Goal: Information Seeking & Learning: Learn about a topic

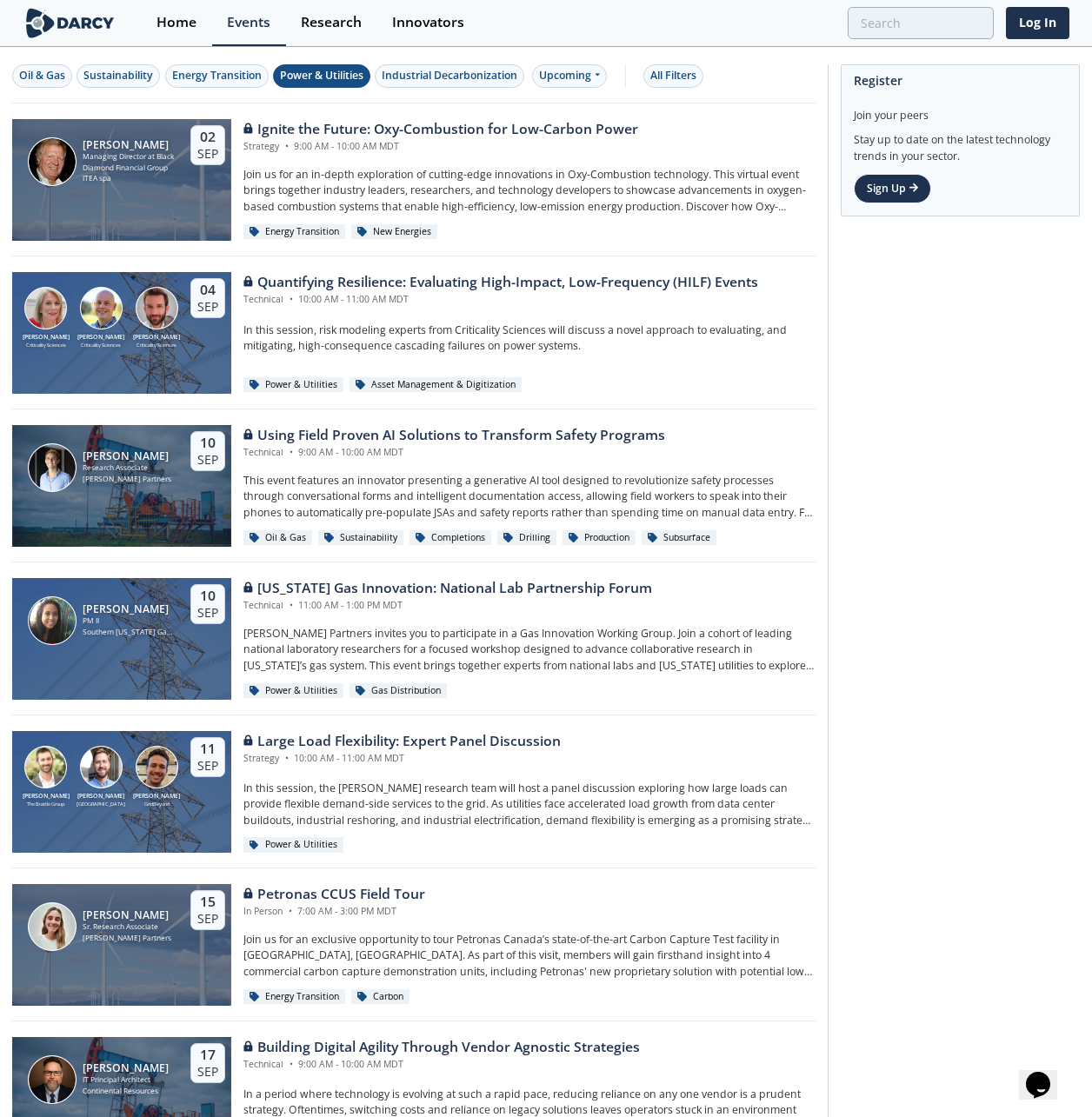
click at [340, 78] on div "Power & Utilities" at bounding box center [321, 76] width 84 height 16
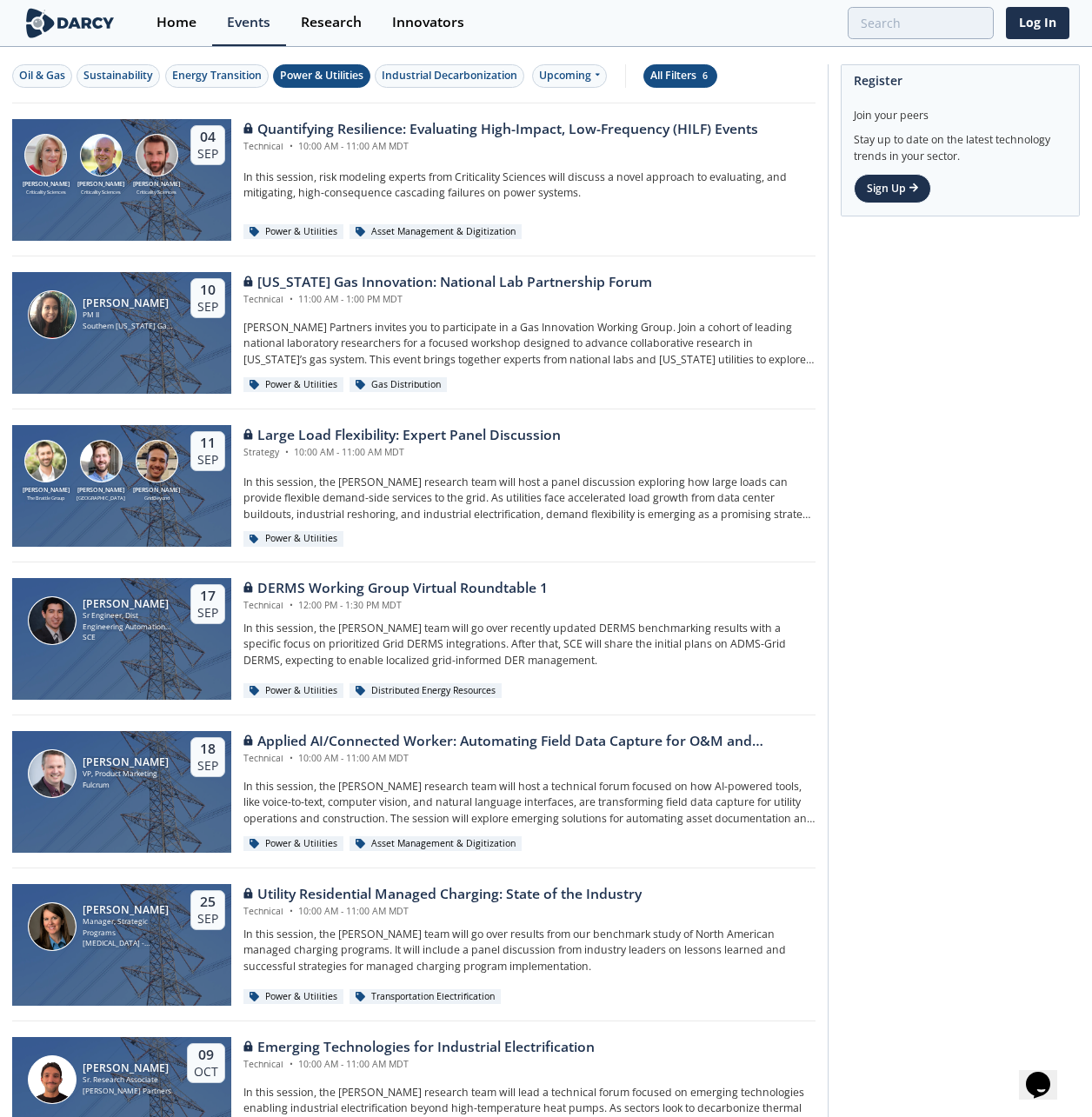
click at [692, 70] on div "All Filters 6" at bounding box center [680, 76] width 60 height 16
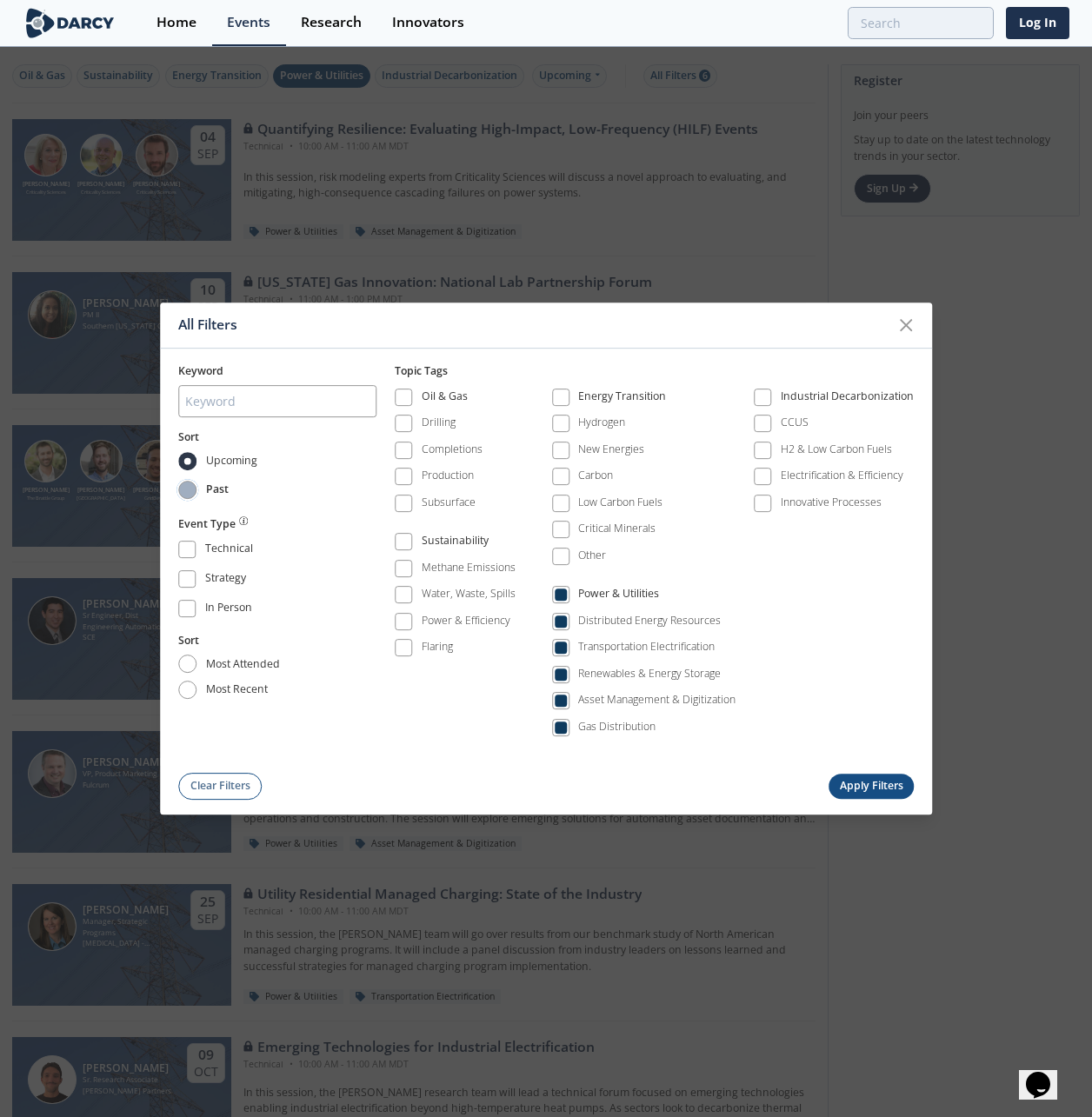
click at [184, 490] on input "Past" at bounding box center [187, 490] width 19 height 19
radio input "true"
click at [875, 784] on button "Apply Filters" at bounding box center [871, 787] width 86 height 26
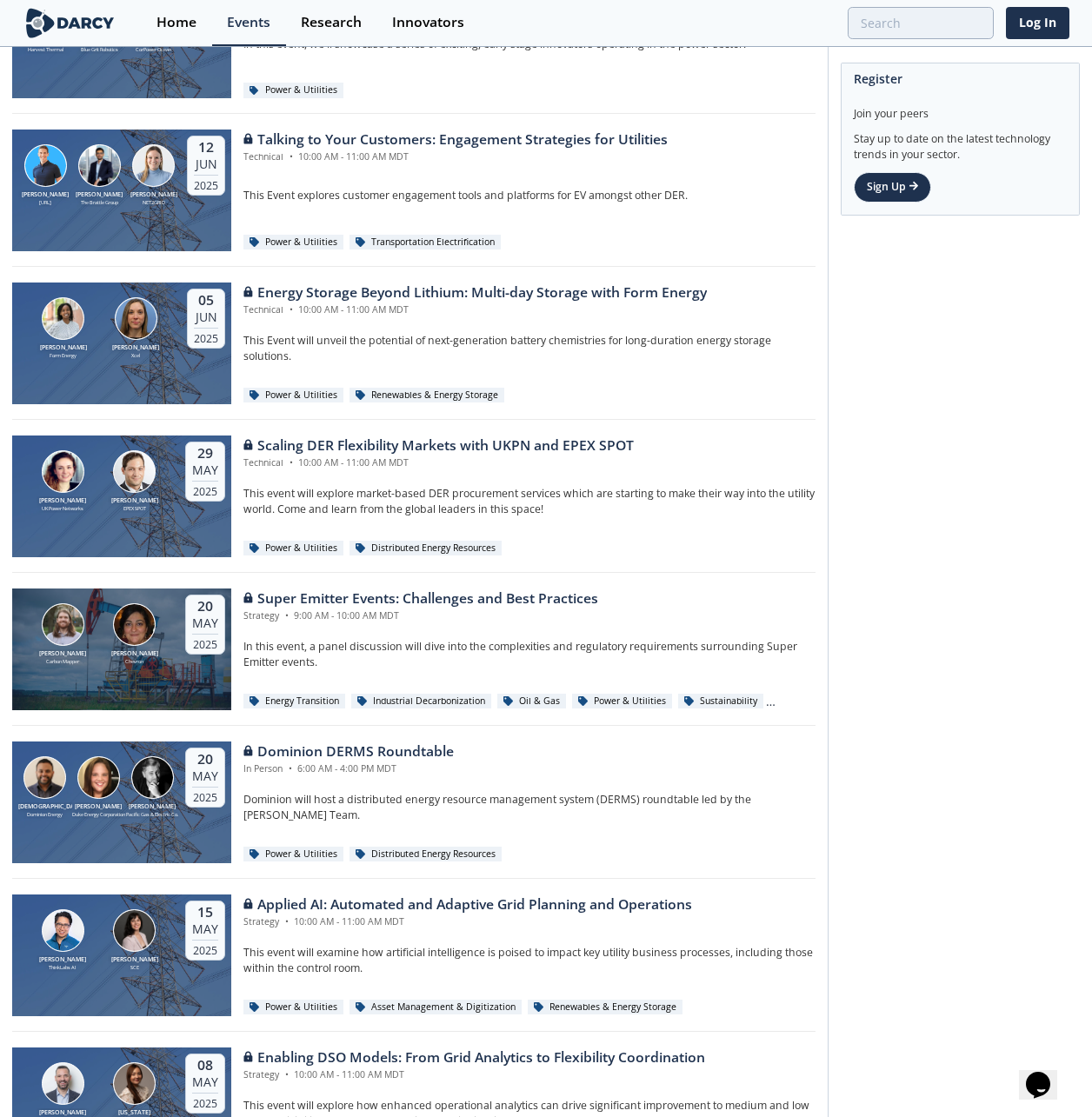
scroll to position [783, 0]
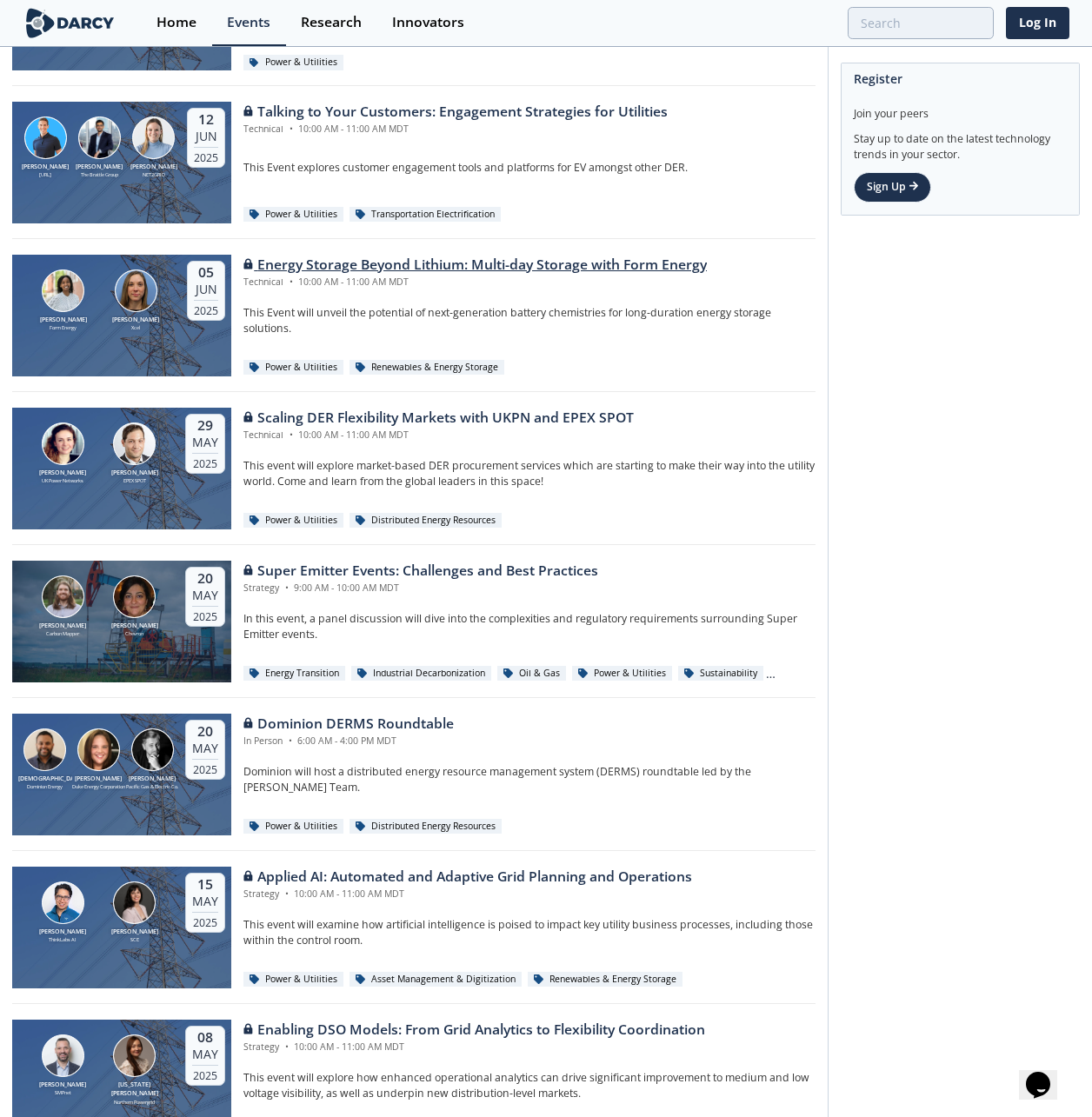
click at [536, 255] on div "Energy Storage Beyond Lithium: Multi-day Storage with Form Energy" at bounding box center [475, 265] width 463 height 21
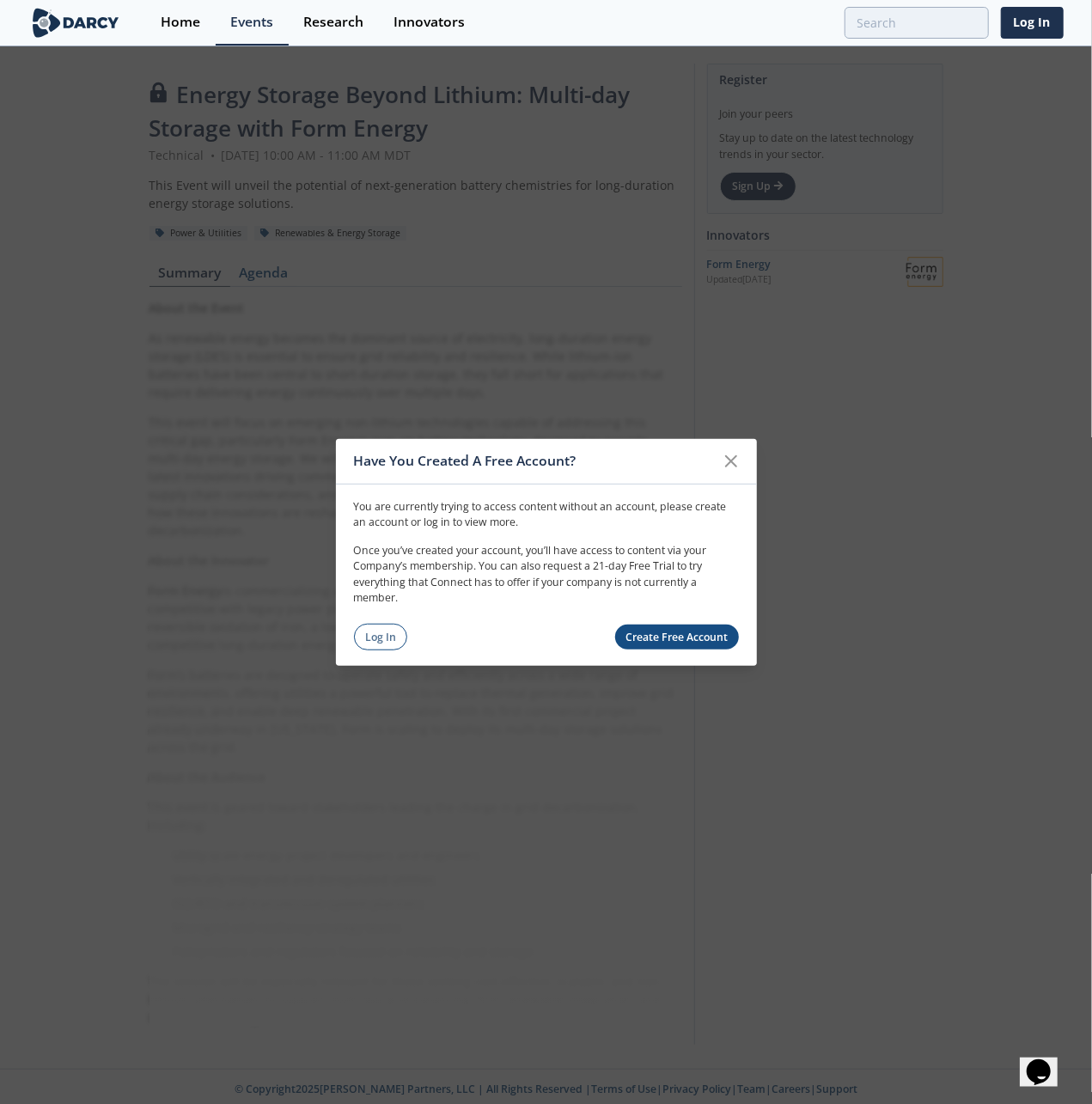
click at [728, 440] on div "Have You Created A Free Account?" at bounding box center [546, 461] width 421 height 46
click at [733, 462] on icon at bounding box center [731, 460] width 20 height 20
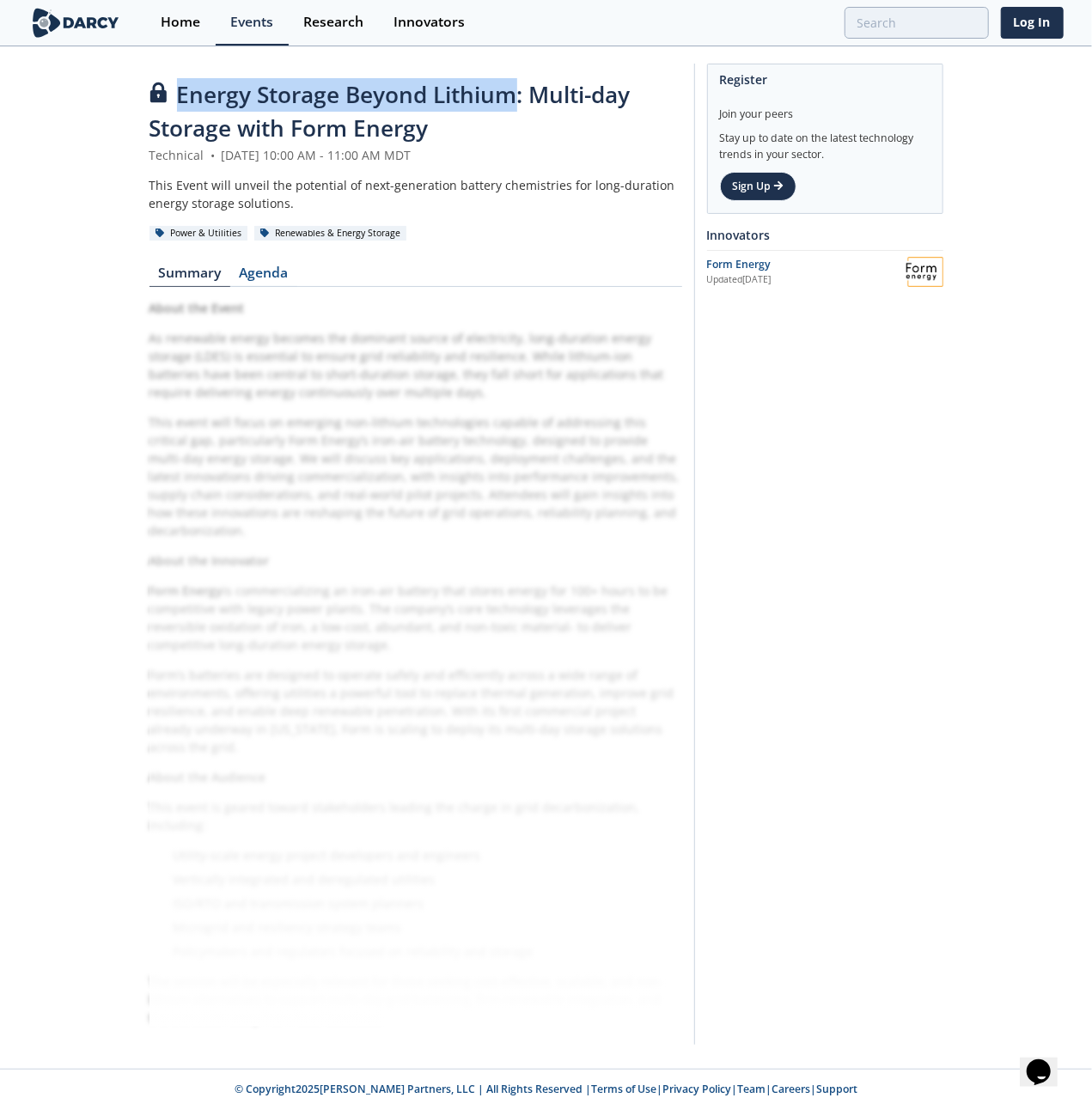
drag, startPoint x: 180, startPoint y: 95, endPoint x: 516, endPoint y: 83, distance: 336.2
click at [516, 83] on span "Energy Storage Beyond Lithium: Multi-day Storage with Form Energy" at bounding box center [390, 111] width 481 height 64
copy span "Energy Storage Beyond Lithium"
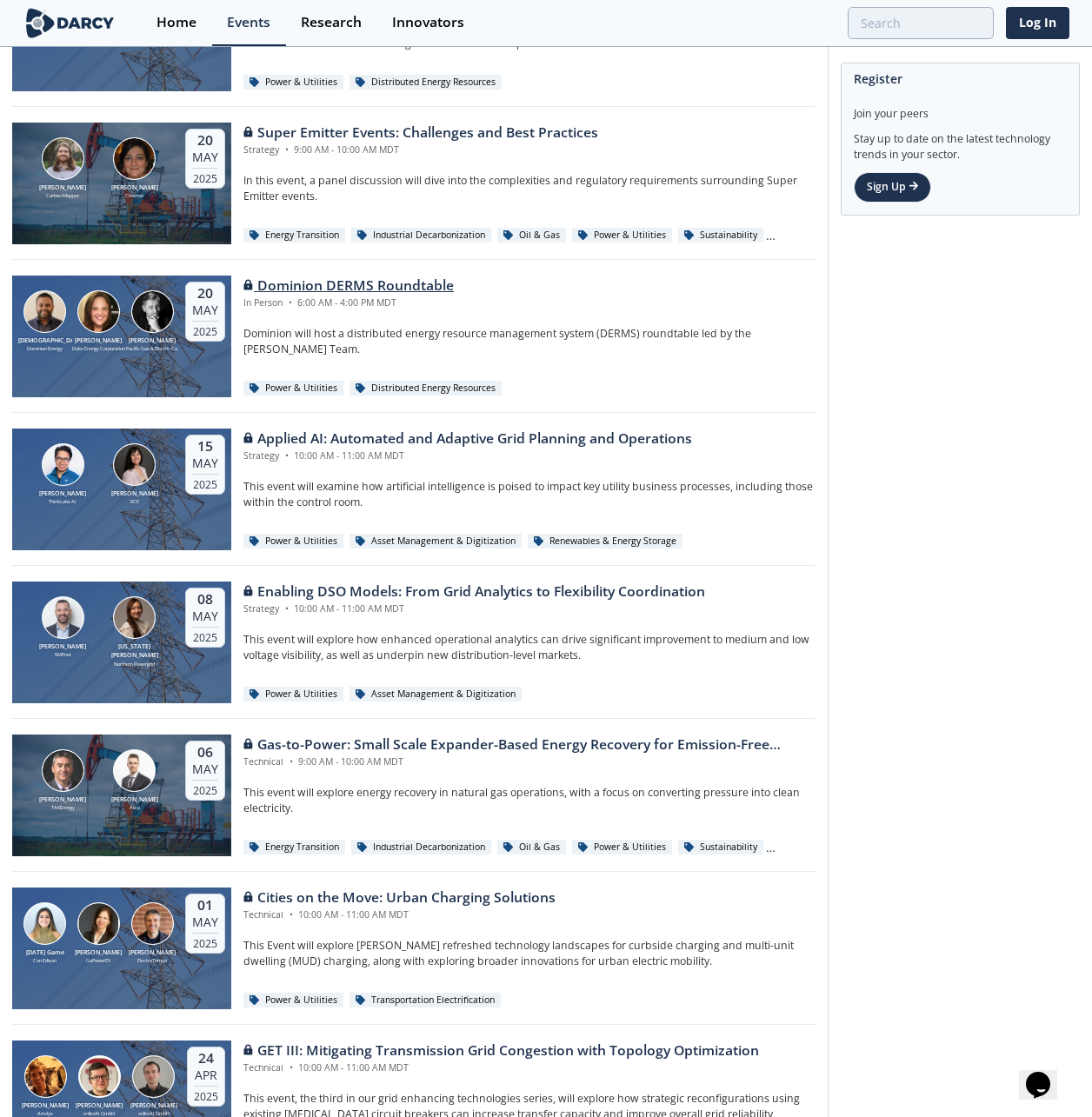
scroll to position [869, 0]
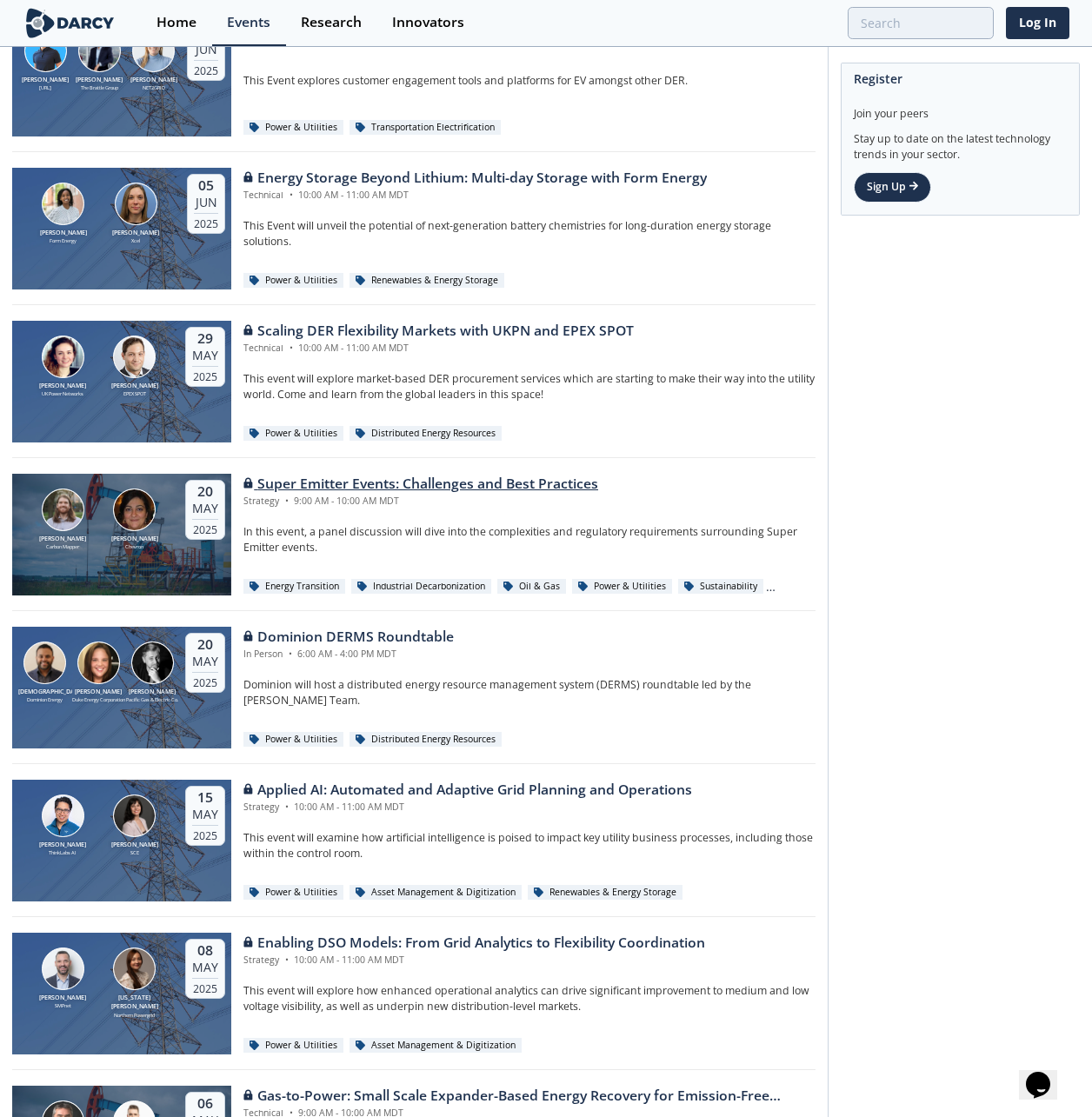
click at [528, 478] on div "Super Emitter Events: Challenges and Best Practices" at bounding box center [421, 484] width 355 height 21
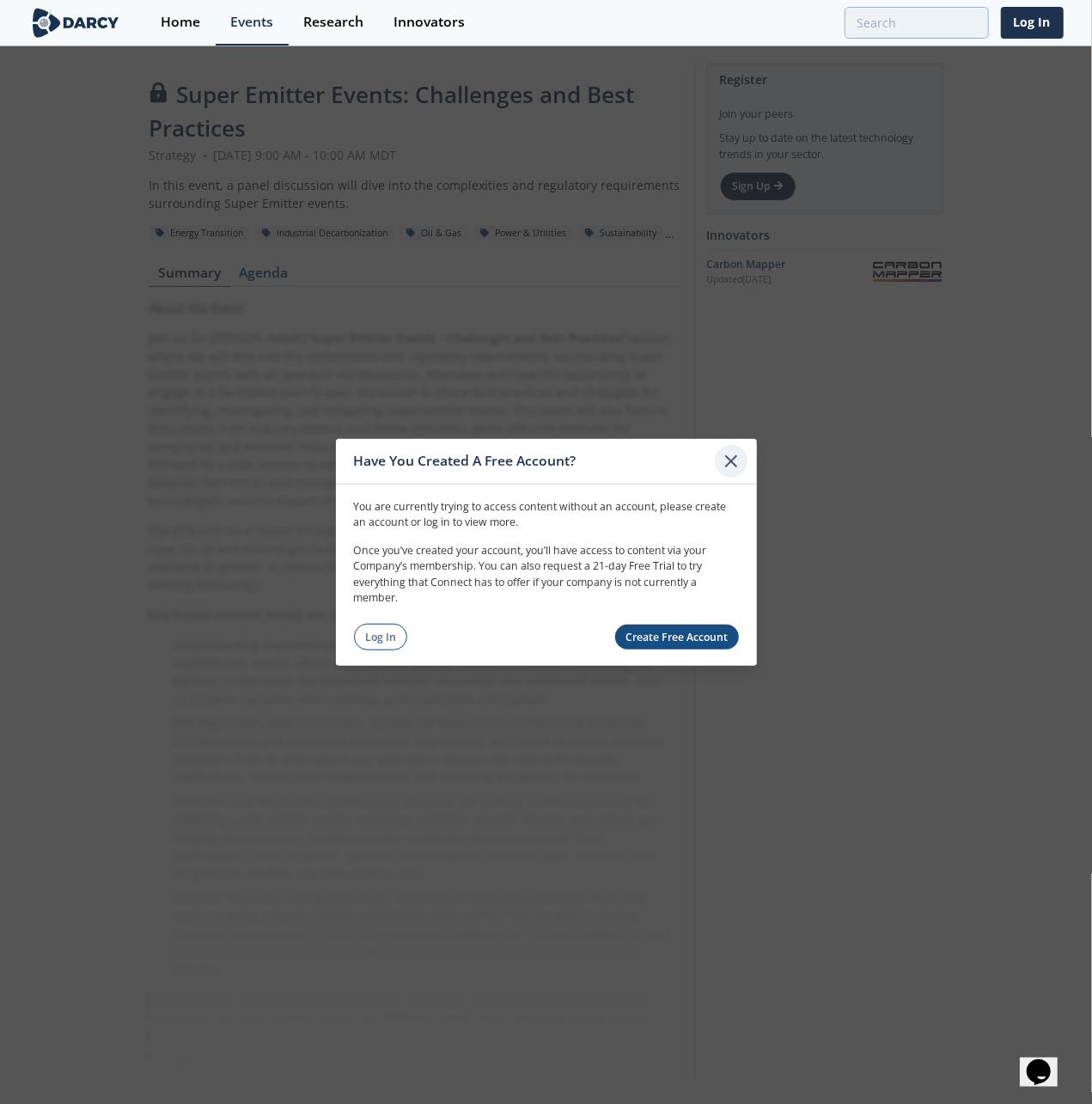
click at [734, 464] on icon at bounding box center [731, 460] width 20 height 20
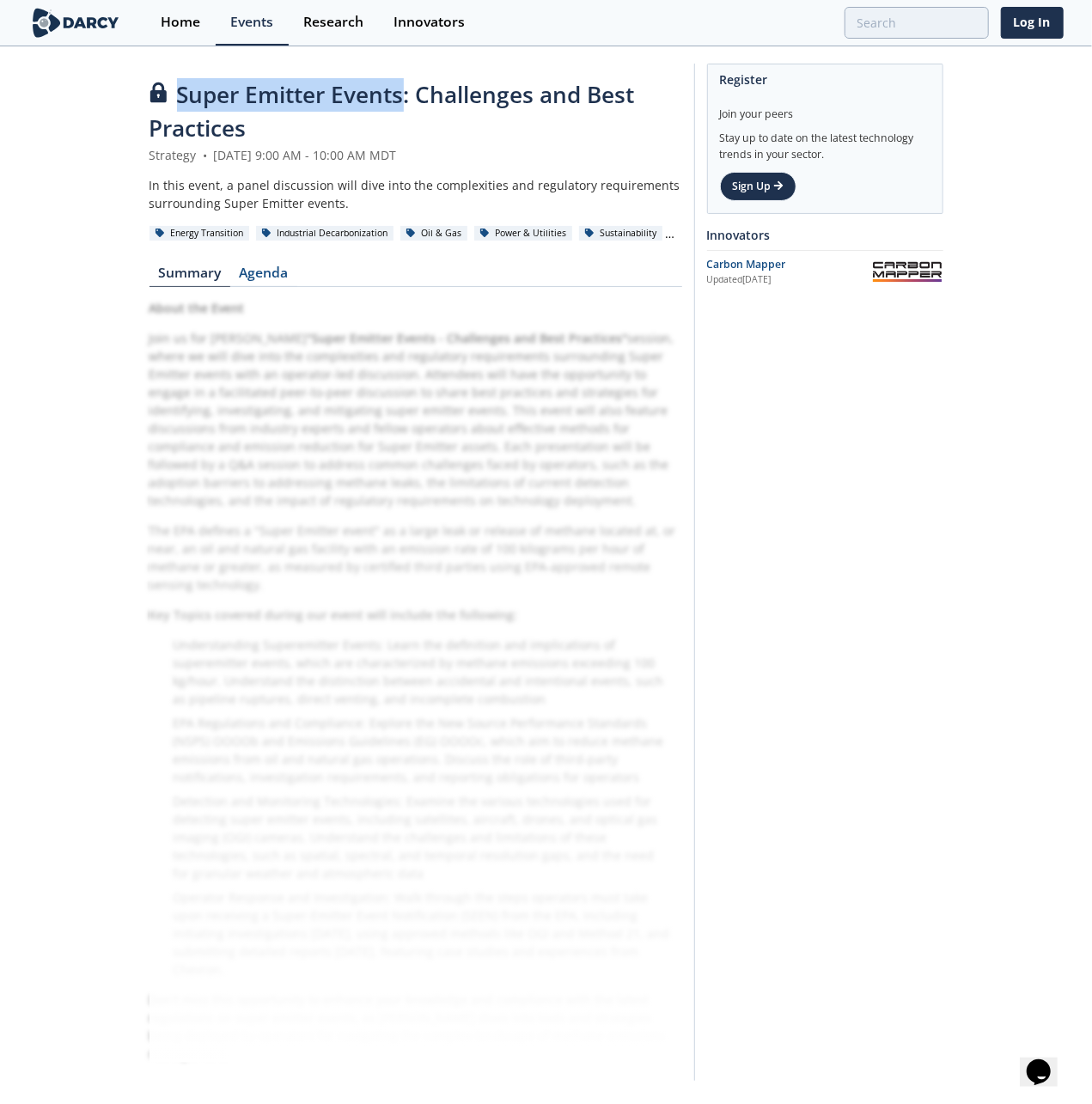
drag, startPoint x: 177, startPoint y: 97, endPoint x: 401, endPoint y: 93, distance: 224.0
click at [401, 93] on span "Super Emitter Events: Challenges and Best Practices" at bounding box center [392, 111] width 486 height 64
copy span "Super Emitter Events"
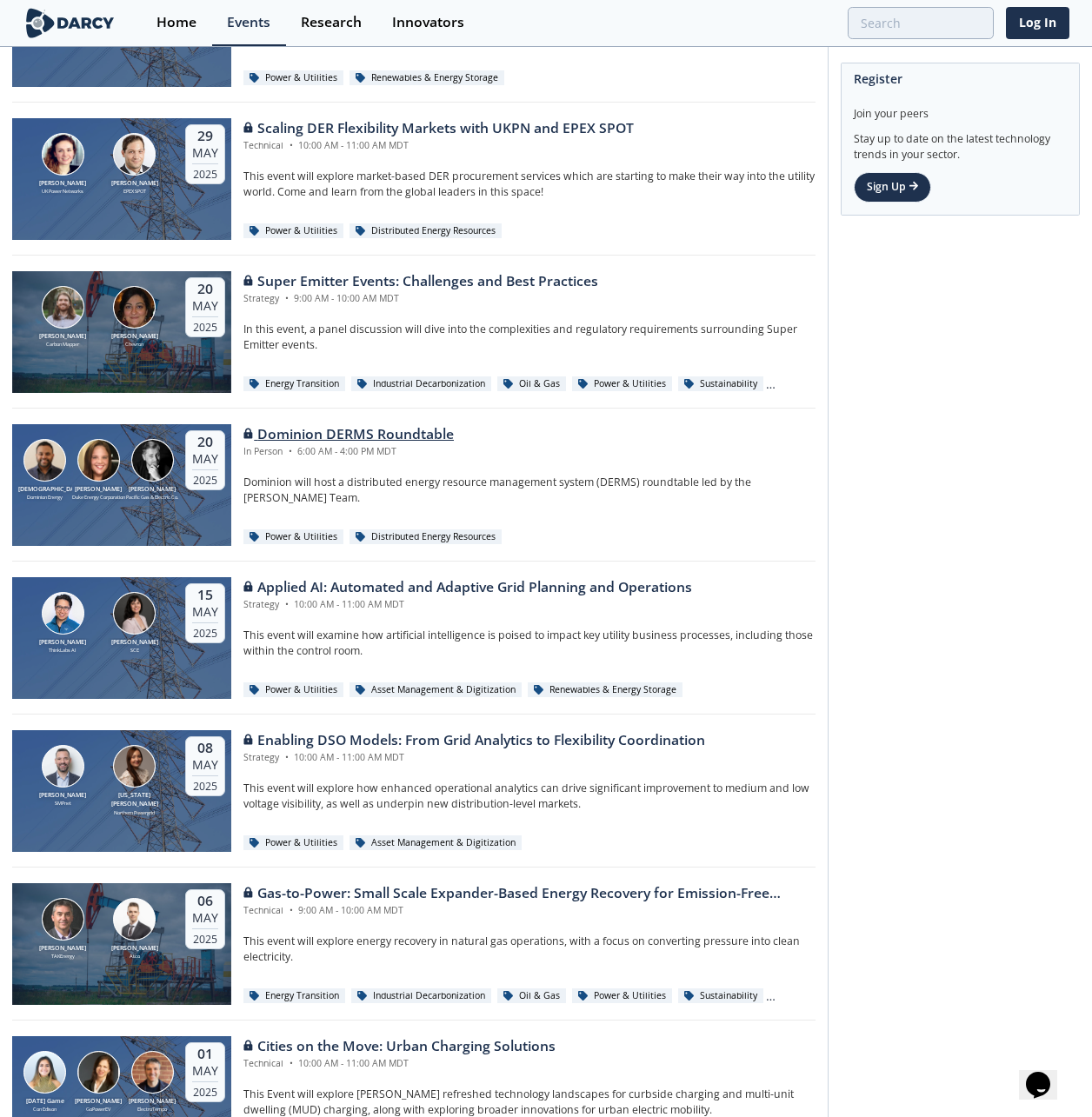
scroll to position [1099, 0]
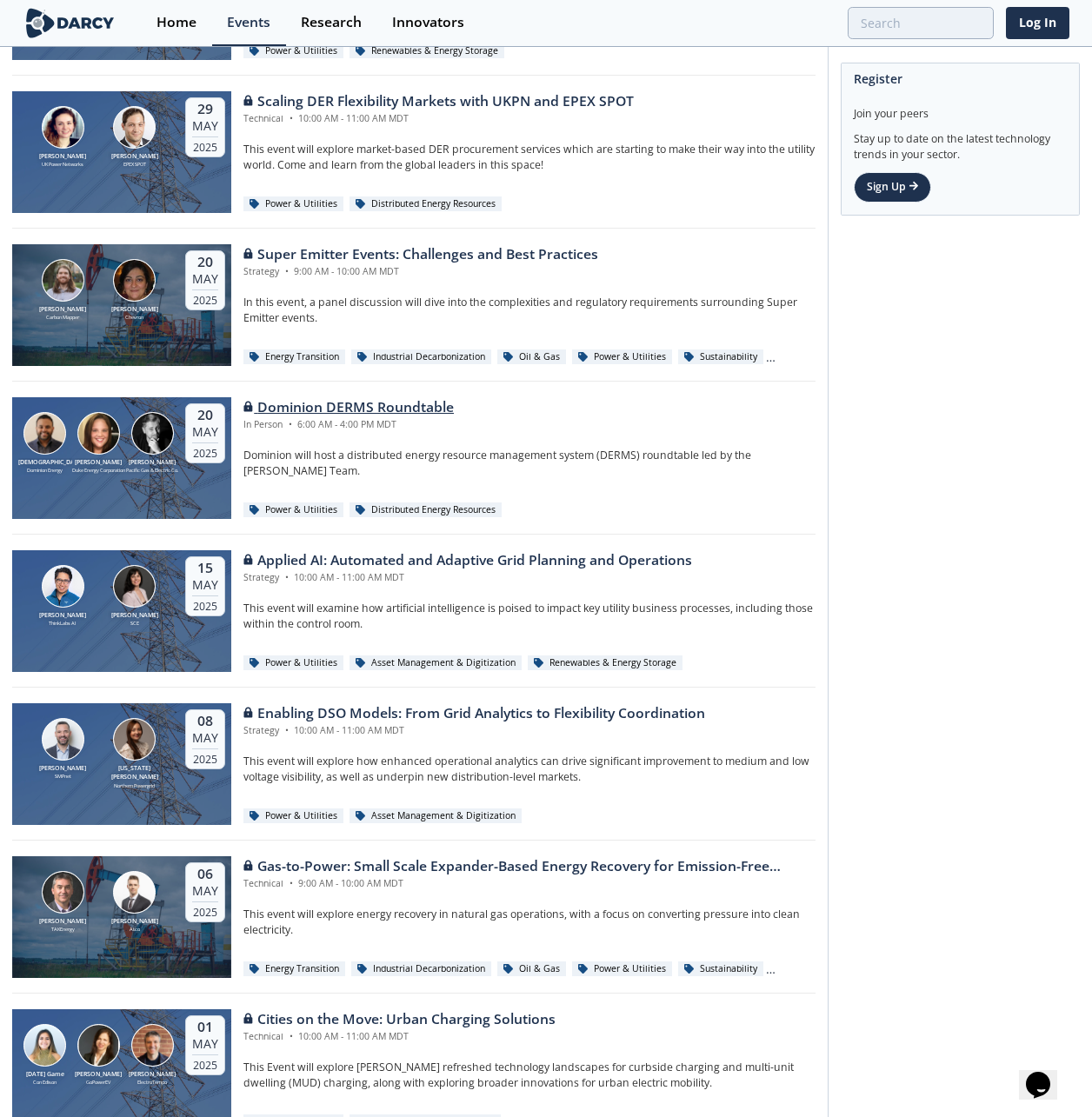
click at [391, 402] on div "Dominion DERMS Roundtable" at bounding box center [349, 407] width 210 height 21
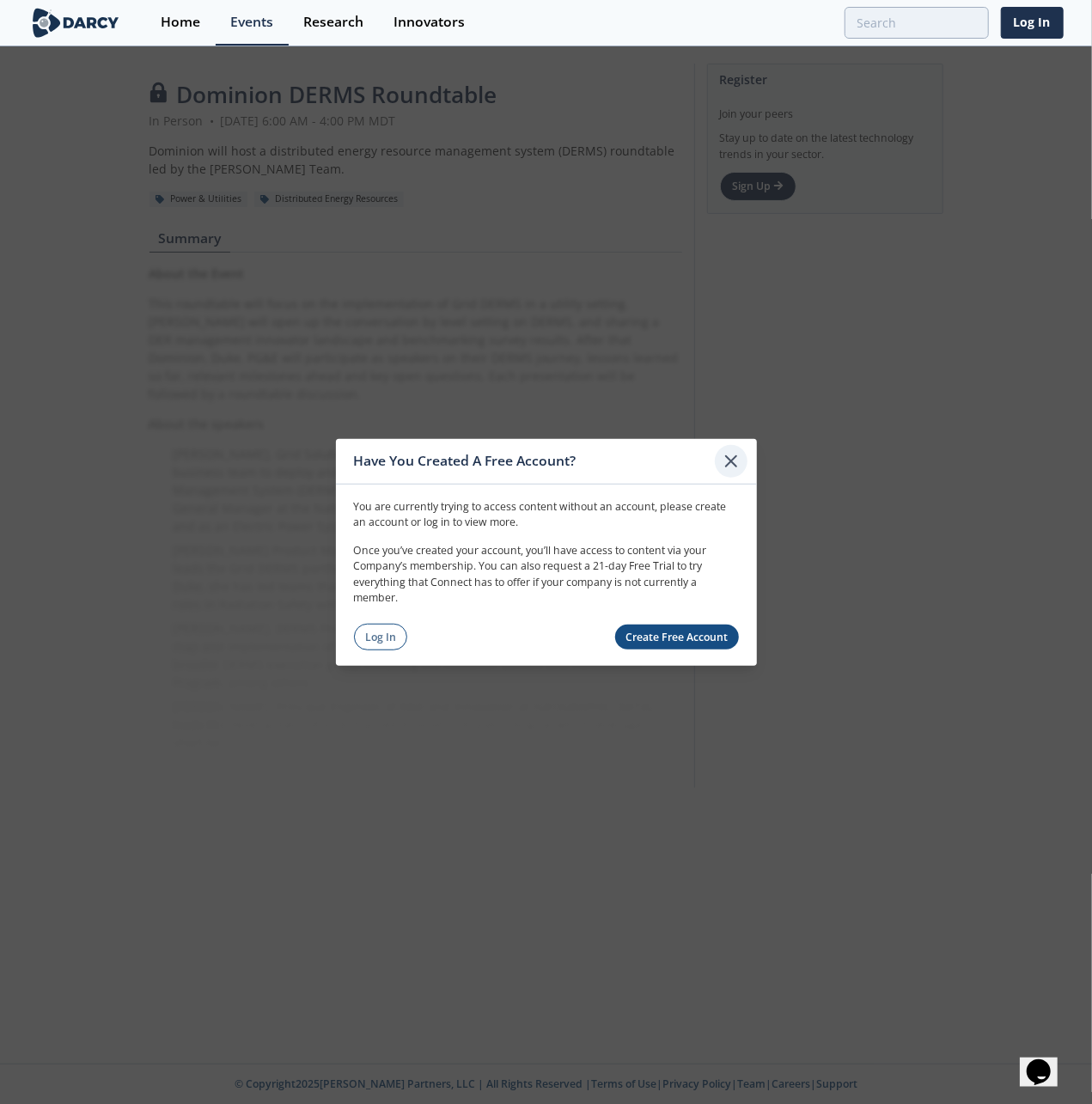
click at [734, 462] on icon at bounding box center [731, 460] width 20 height 20
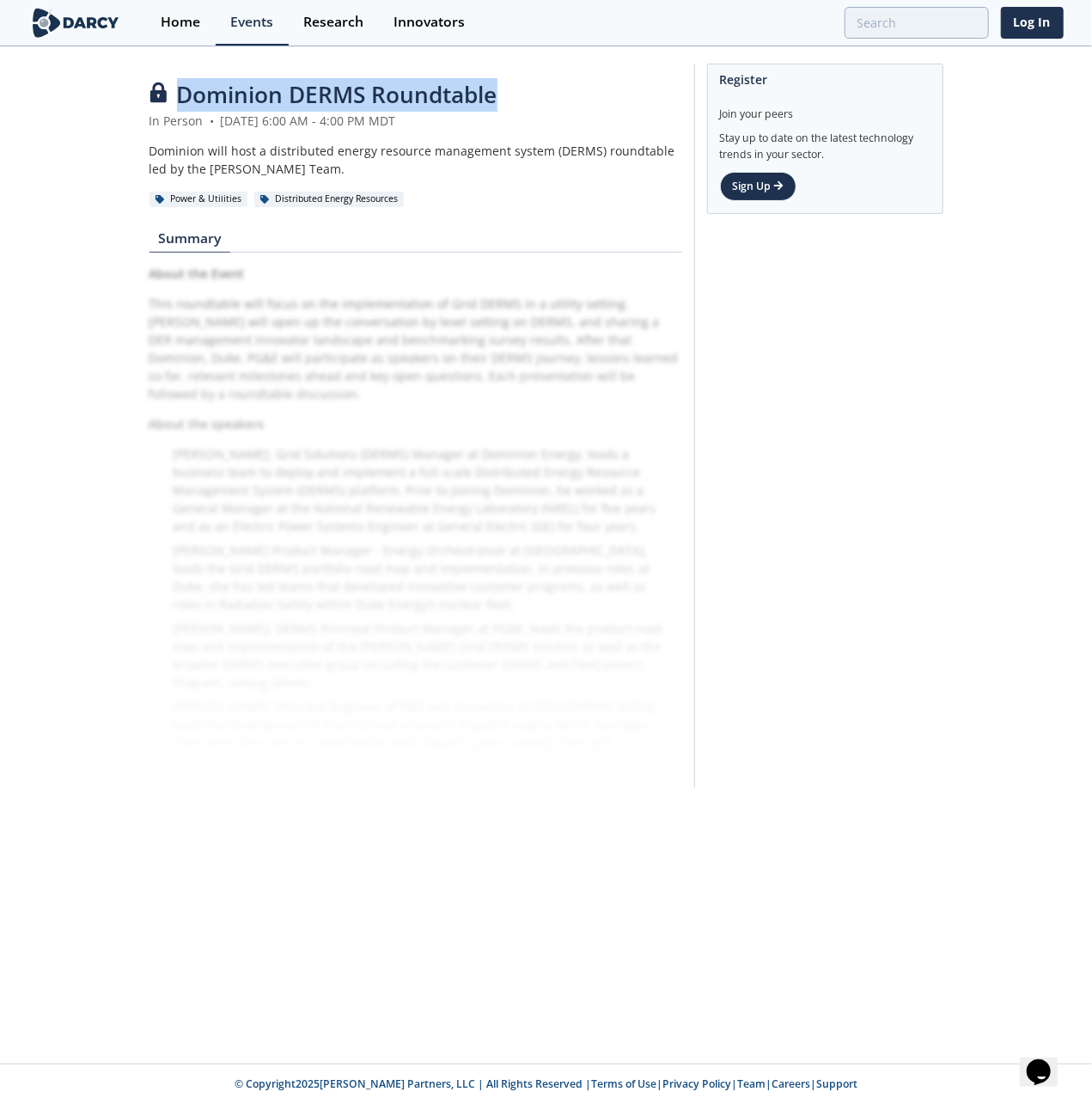
drag, startPoint x: 179, startPoint y: 97, endPoint x: 496, endPoint y: 93, distance: 317.0
click at [496, 93] on span "Dominion DERMS Roundtable" at bounding box center [337, 94] width 321 height 31
copy span "Dominion DERMS Roundtable"
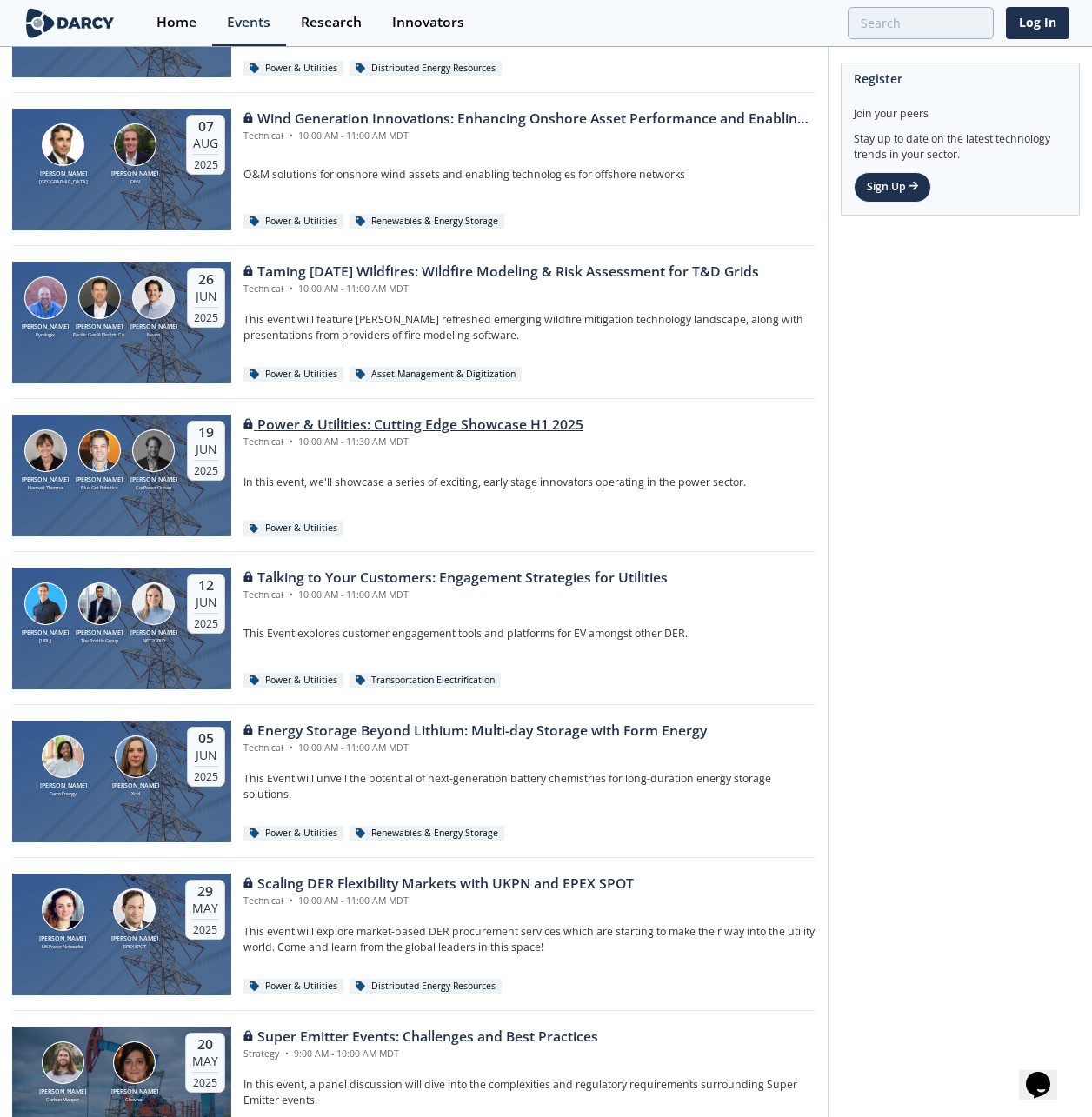
scroll to position [403, 0]
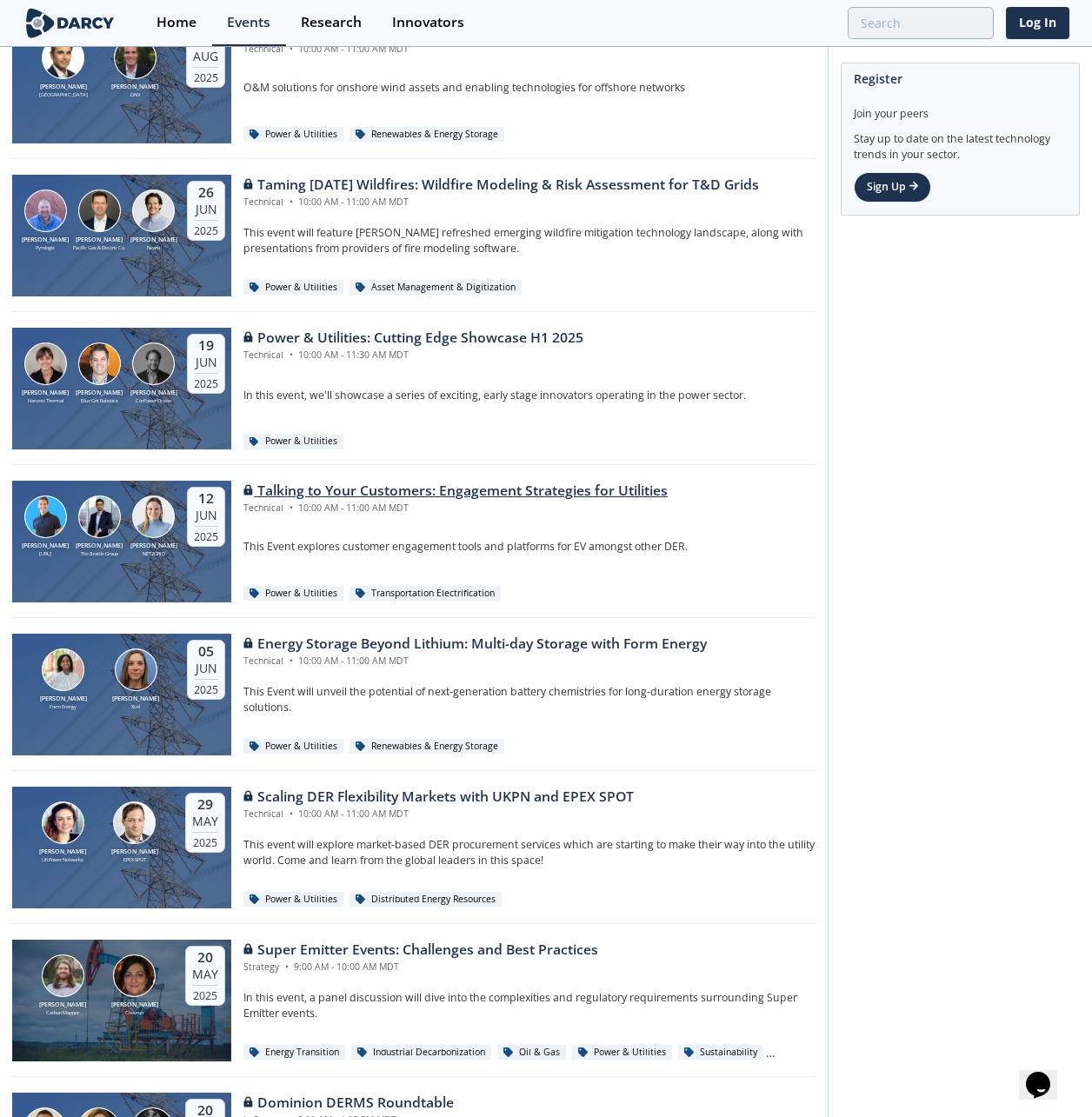
click at [411, 490] on div "Talking to Your Customers: Engagement Strategies for Utilities" at bounding box center [456, 491] width 425 height 21
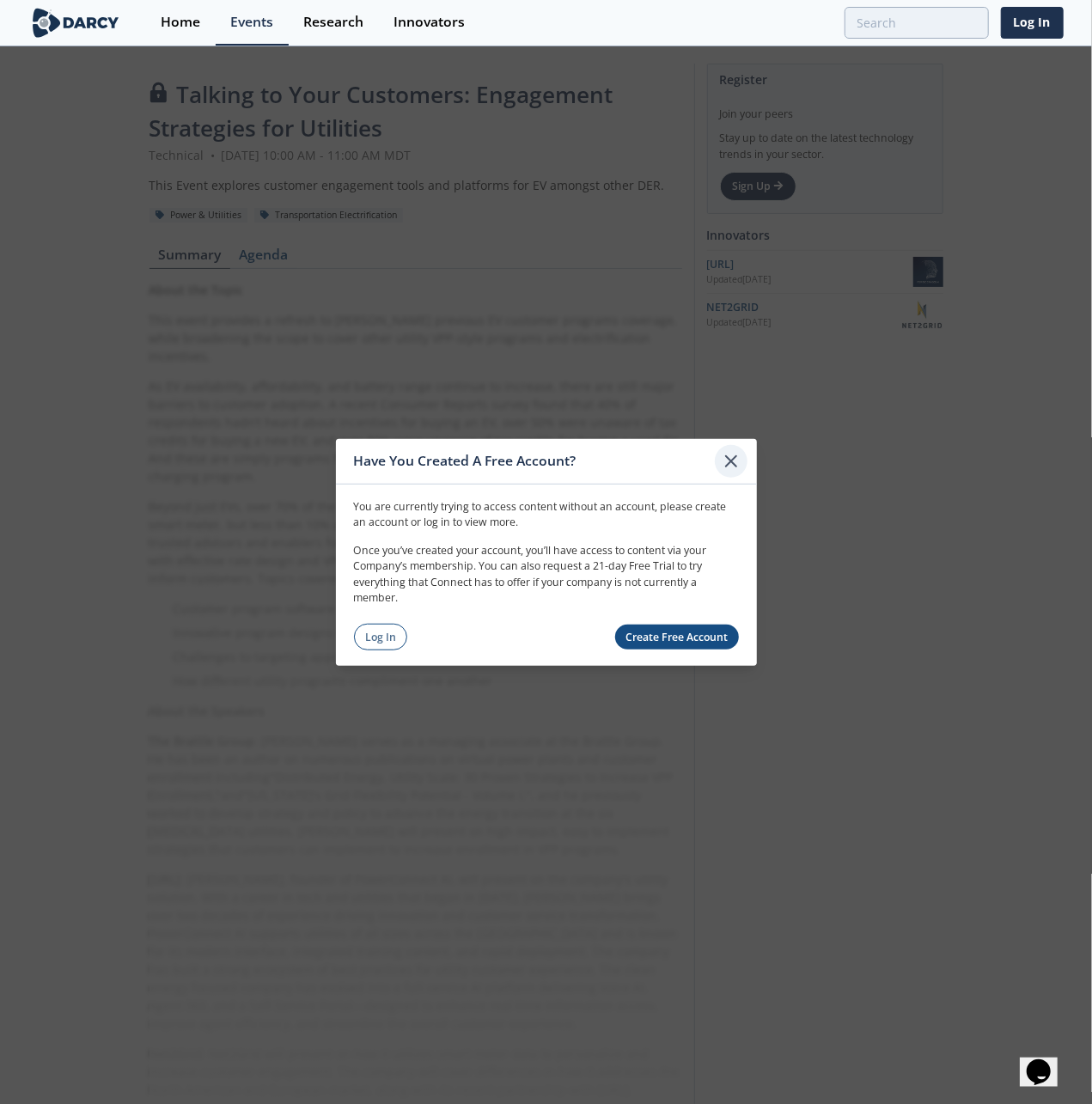
click at [727, 460] on icon at bounding box center [731, 460] width 20 height 20
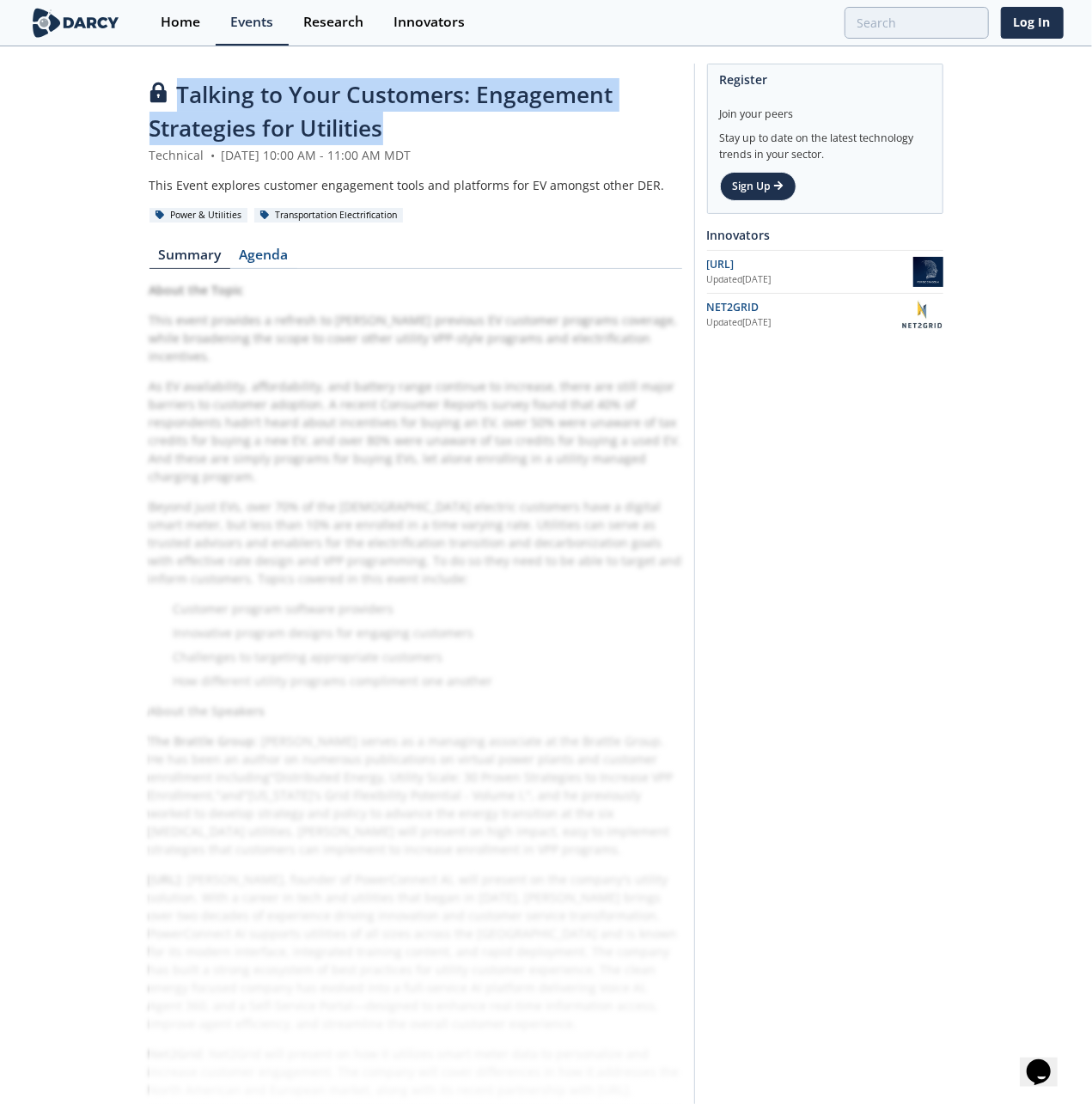
drag, startPoint x: 175, startPoint y: 96, endPoint x: 393, endPoint y: 126, distance: 220.1
click at [393, 126] on div "Talking to Your Customers: Engagement Strategies for Utilities" at bounding box center [416, 112] width 532 height 68
copy span "Talking to Your Customers: Engagement Strategies for Utilities"
